Goal: Find specific page/section: Find specific page/section

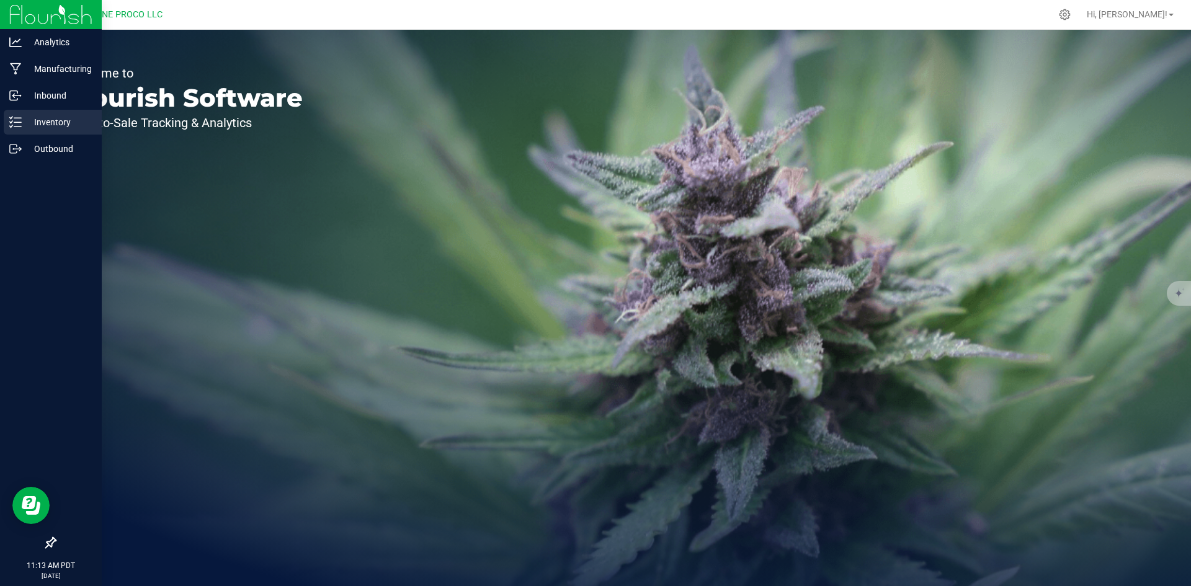
click at [20, 119] on icon at bounding box center [15, 122] width 12 height 12
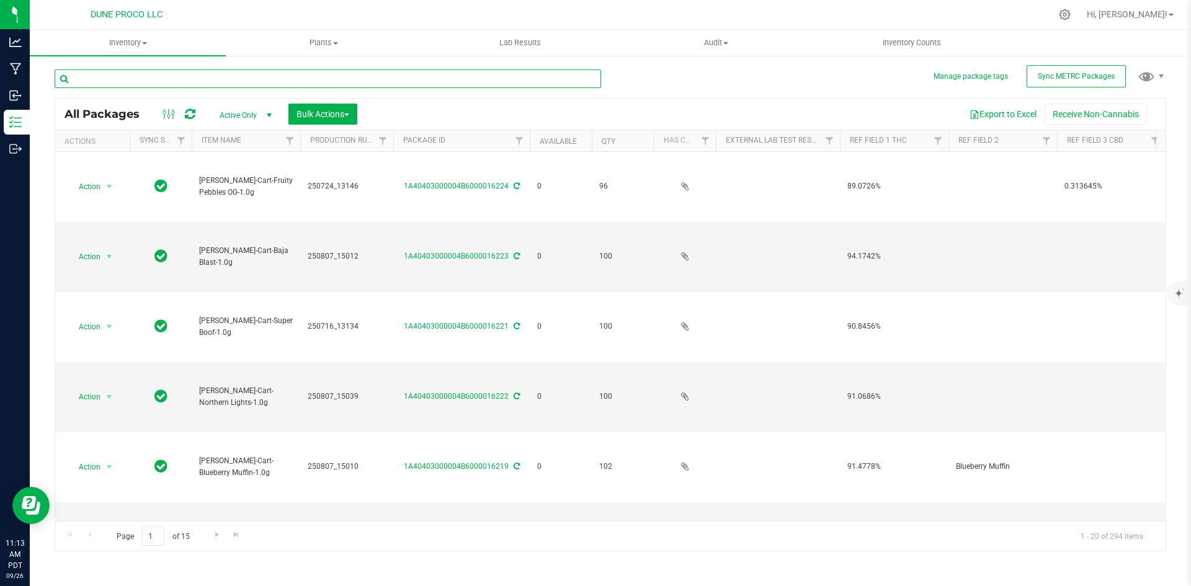
click at [393, 85] on input "text" at bounding box center [328, 78] width 546 height 19
type input "[PERSON_NAME]-cart"
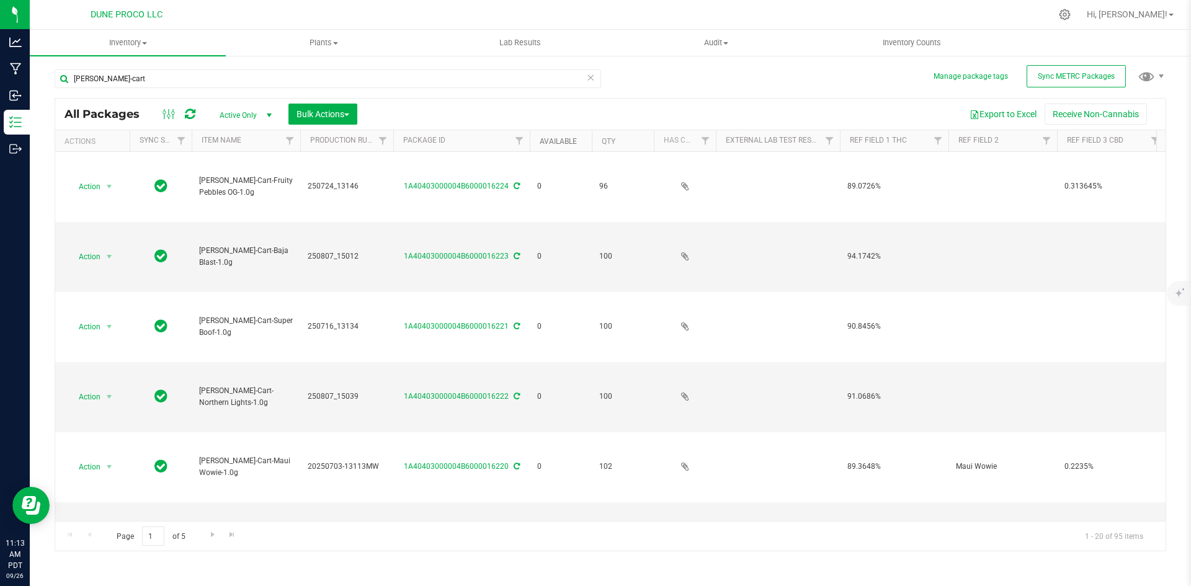
click at [565, 137] on link "Available" at bounding box center [558, 141] width 37 height 9
click at [565, 137] on link "Available" at bounding box center [565, 140] width 51 height 9
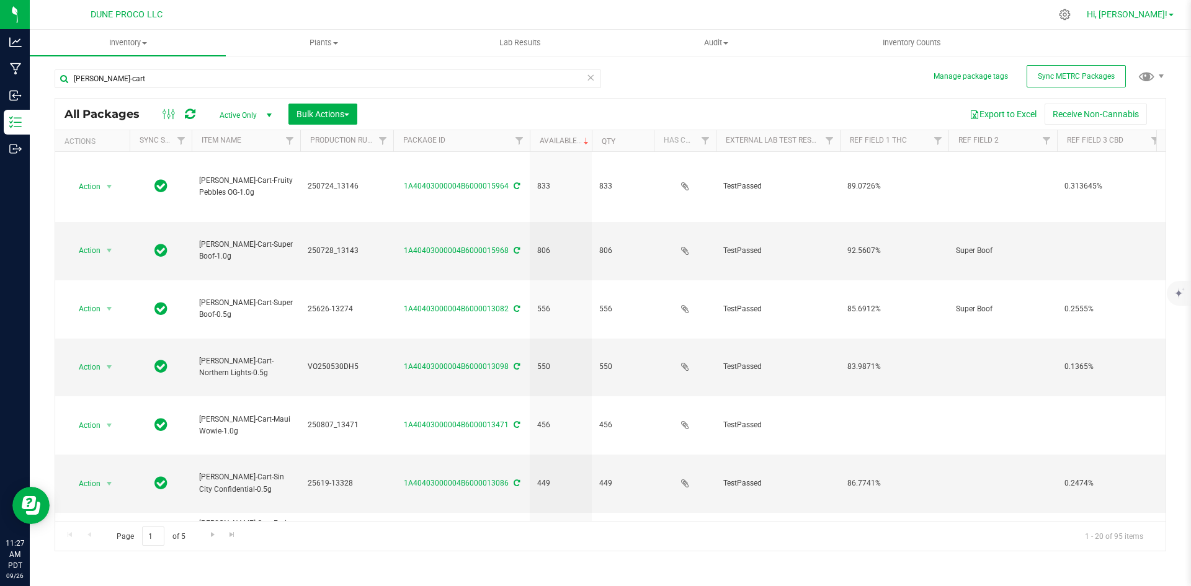
click at [1137, 20] on link "Hi, [PERSON_NAME]!" at bounding box center [1130, 14] width 97 height 13
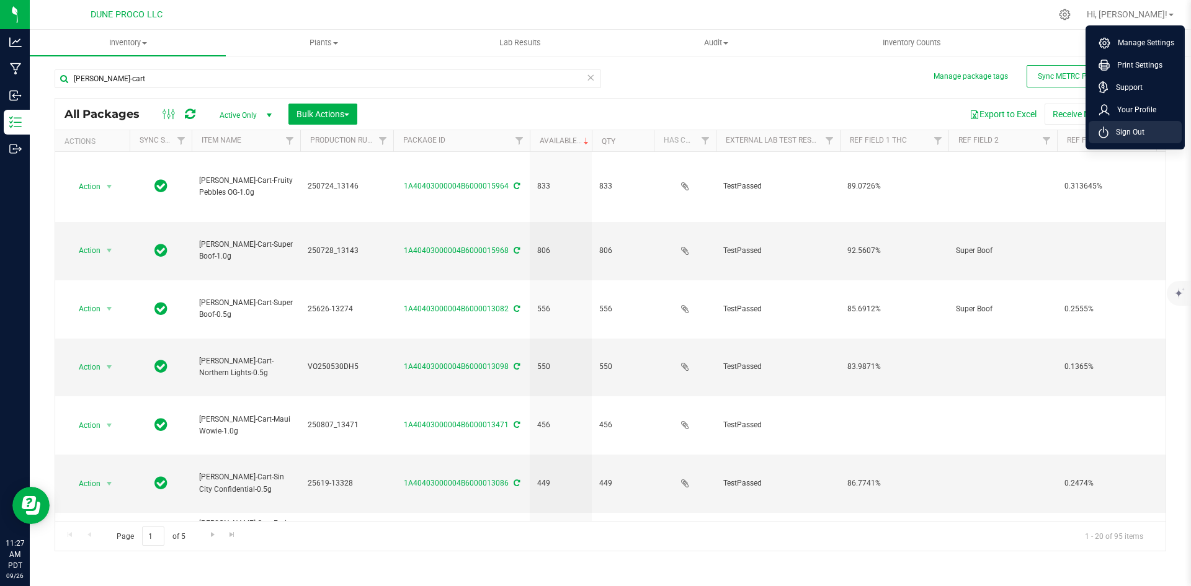
click at [1131, 123] on li "Sign Out" at bounding box center [1134, 132] width 93 height 22
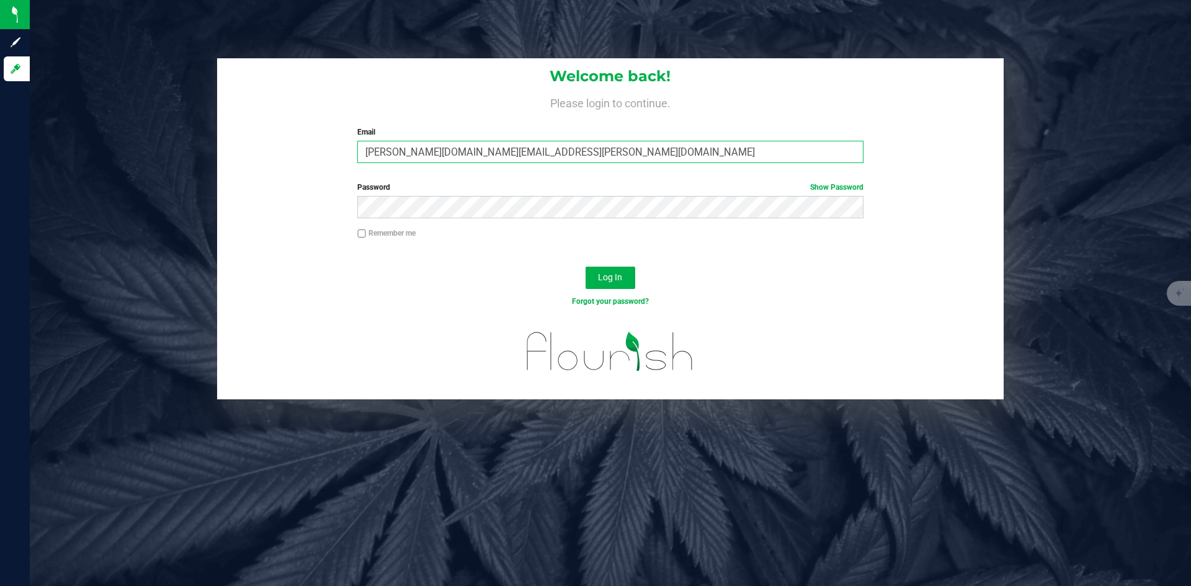
click at [435, 151] on input "[PERSON_NAME][DOMAIN_NAME][EMAIL_ADDRESS][PERSON_NAME][DOMAIN_NAME]" at bounding box center [609, 152] width 505 height 22
type input "[PERSON_NAME][EMAIL_ADDRESS][PERSON_NAME][DOMAIN_NAME]"
click at [585, 267] on button "Log In" at bounding box center [610, 278] width 50 height 22
